Goal: Information Seeking & Learning: Learn about a topic

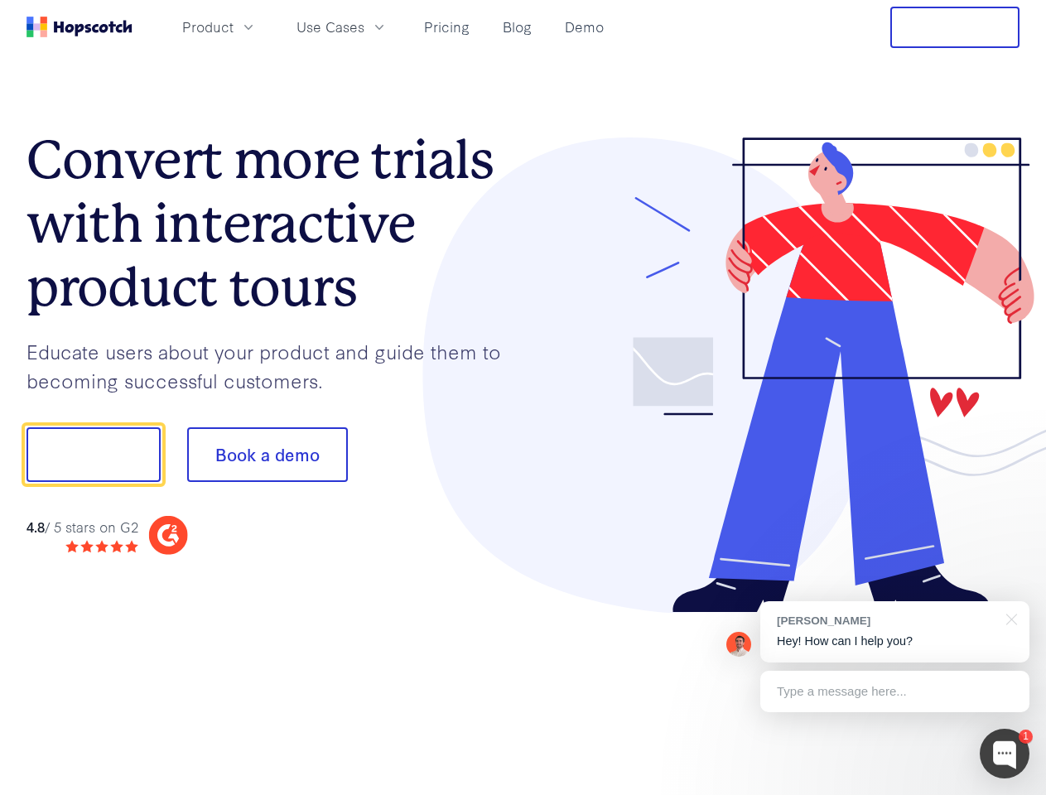
click at [523, 398] on div at bounding box center [771, 375] width 497 height 476
click at [234, 27] on span "Product" at bounding box center [207, 27] width 51 height 21
click at [364, 27] on span "Use Cases" at bounding box center [330, 27] width 68 height 21
click at [955, 27] on button "Free Trial" at bounding box center [954, 27] width 129 height 41
click at [93, 455] on button "Show me!" at bounding box center [94, 454] width 134 height 55
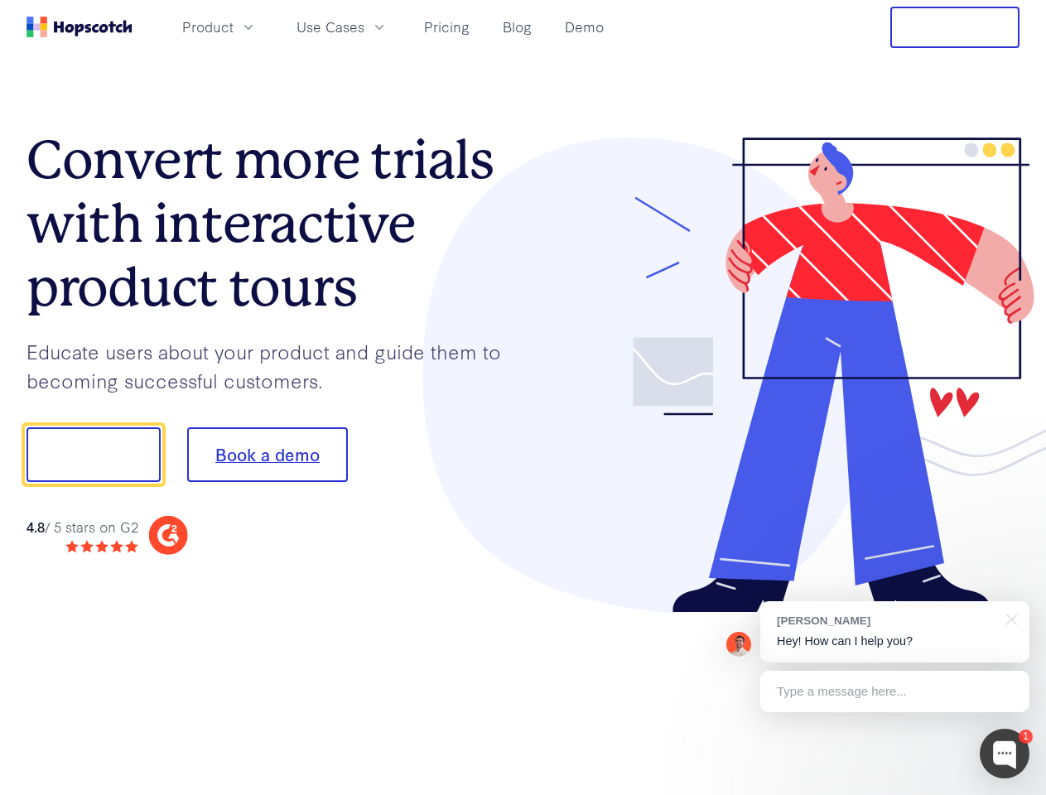
click at [267, 455] on button "Book a demo" at bounding box center [267, 454] width 161 height 55
click at [1005, 754] on div at bounding box center [1005, 754] width 50 height 50
click at [894, 632] on div "[PERSON_NAME] Hey! How can I help you?" at bounding box center [894, 631] width 269 height 61
click at [1009, 618] on div at bounding box center [874, 452] width 311 height 552
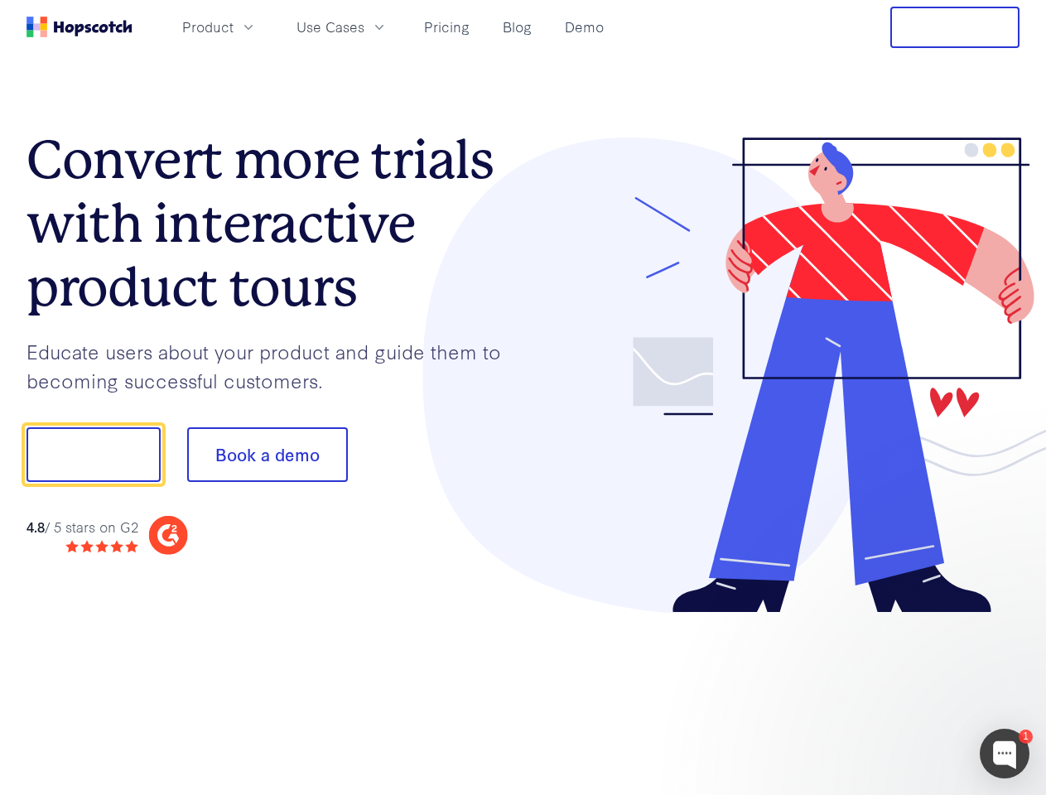
click at [894, 692] on div at bounding box center [874, 563] width 311 height 330
